Goal: Task Accomplishment & Management: Complete application form

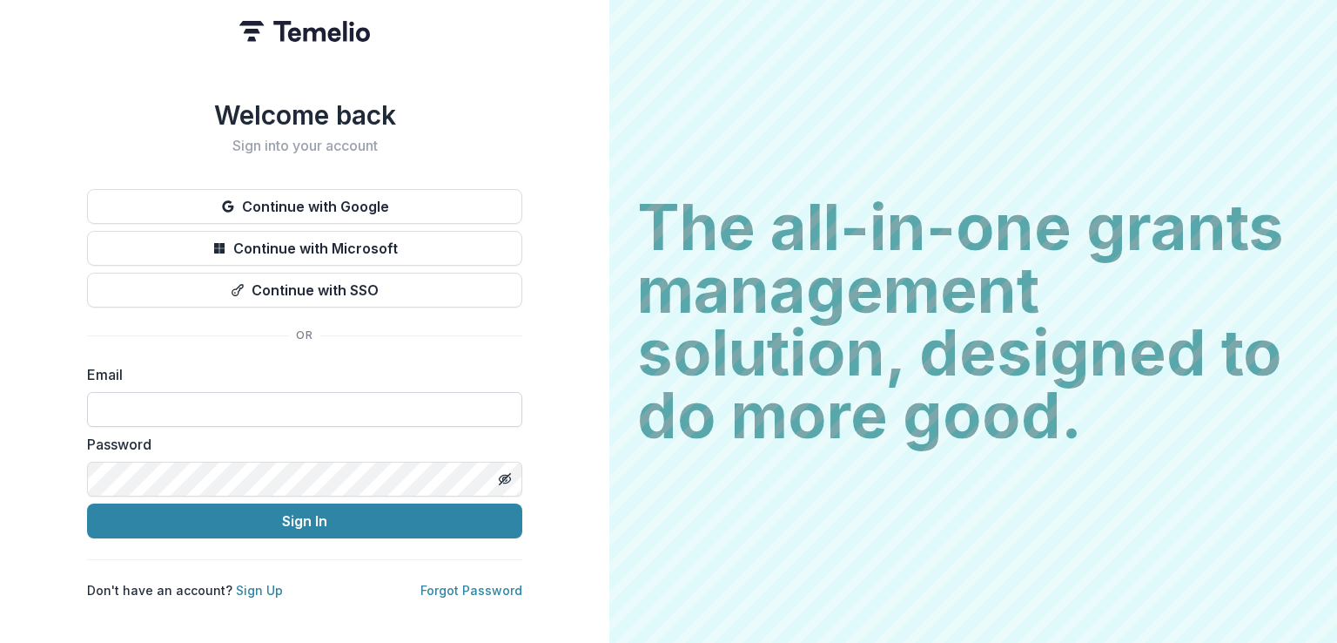
click at [481, 408] on input at bounding box center [304, 409] width 435 height 35
type input "**********"
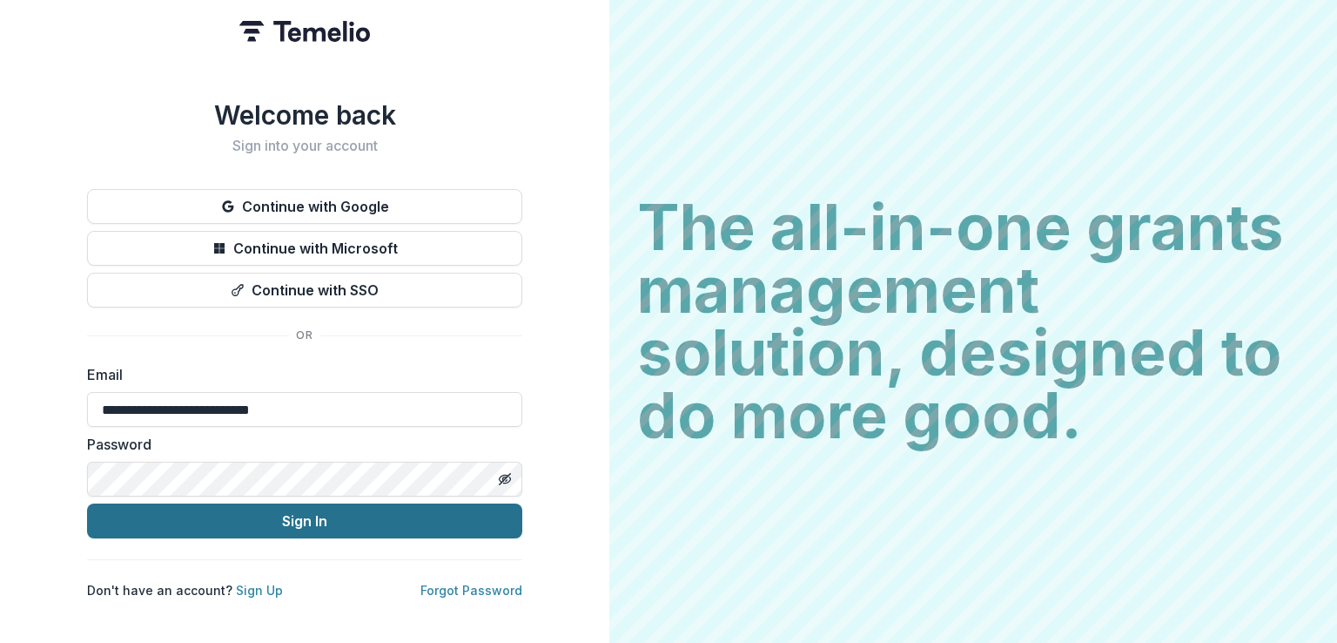
click at [359, 515] on button "Sign In" at bounding box center [304, 520] width 435 height 35
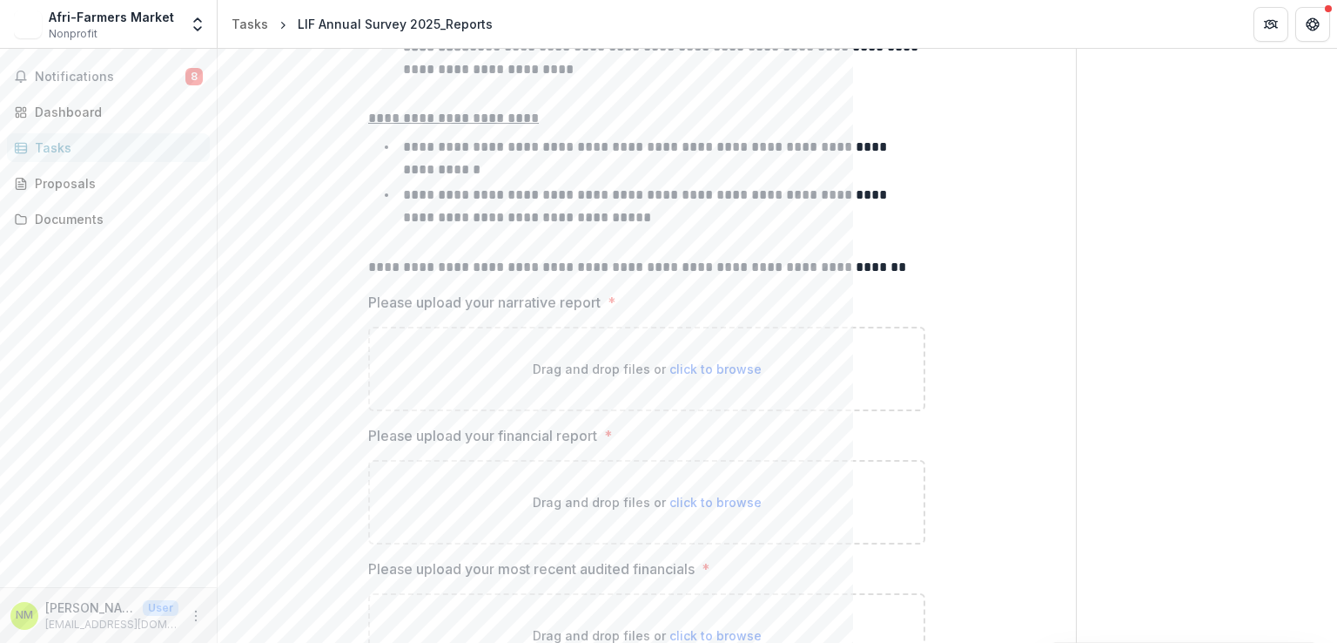
scroll to position [1567, 0]
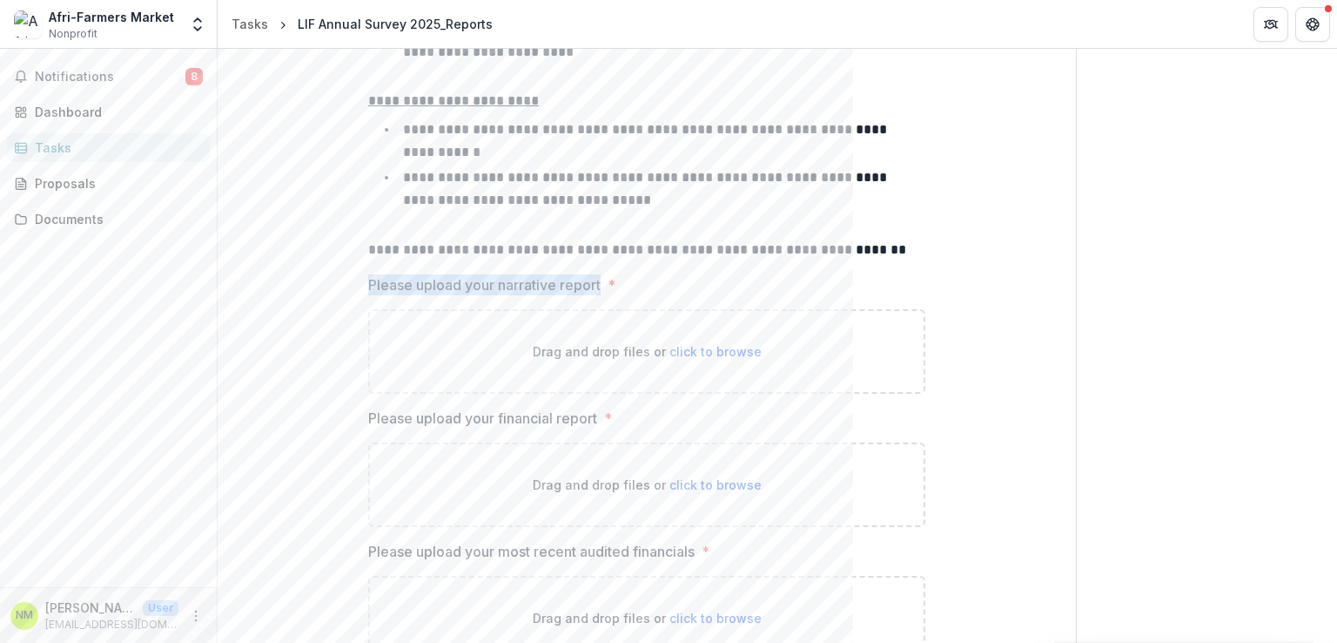
drag, startPoint x: 603, startPoint y: 276, endPoint x: 367, endPoint y: 273, distance: 235.1
click at [368, 274] on label "Please upload your narrative report *" at bounding box center [641, 284] width 547 height 21
copy p "Please upload your narrative report"
